Goal: Transaction & Acquisition: Purchase product/service

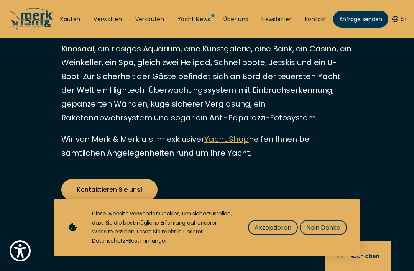
scroll to position [1699, 0]
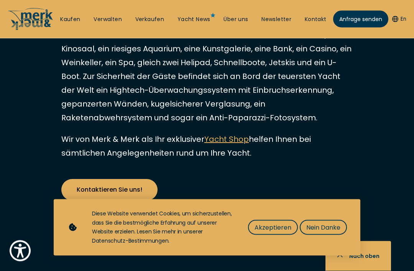
click at [229, 134] on link "Yacht Shop" at bounding box center [226, 139] width 44 height 11
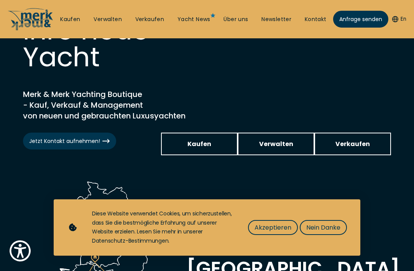
scroll to position [140, 0]
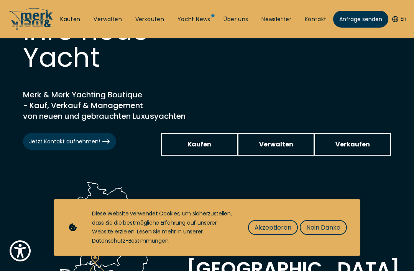
click at [215, 143] on link "Kaufen" at bounding box center [199, 144] width 77 height 23
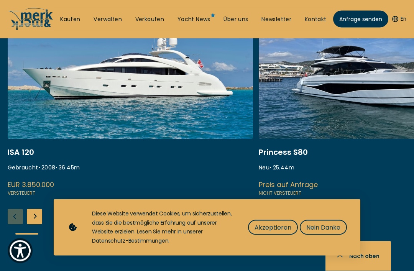
scroll to position [348, 0]
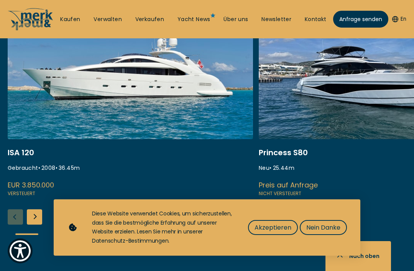
click at [29, 101] on link at bounding box center [130, 95] width 245 height 204
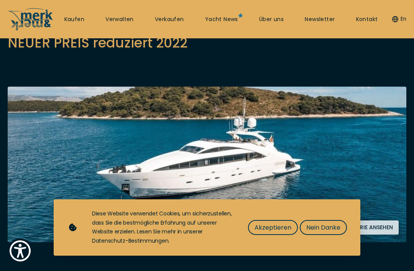
scroll to position [140, 0]
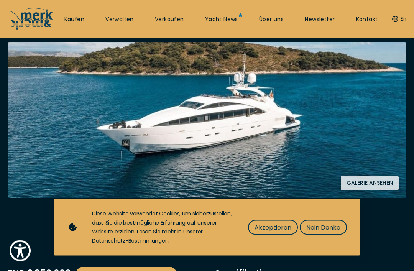
click at [373, 179] on button "Galerie ansehen" at bounding box center [370, 183] width 58 height 14
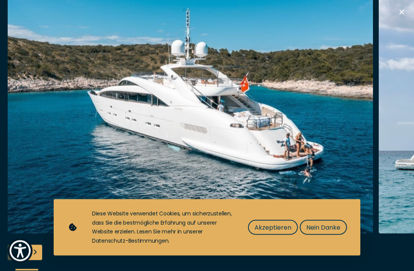
scroll to position [166, 0]
